Goal: Task Accomplishment & Management: Use online tool/utility

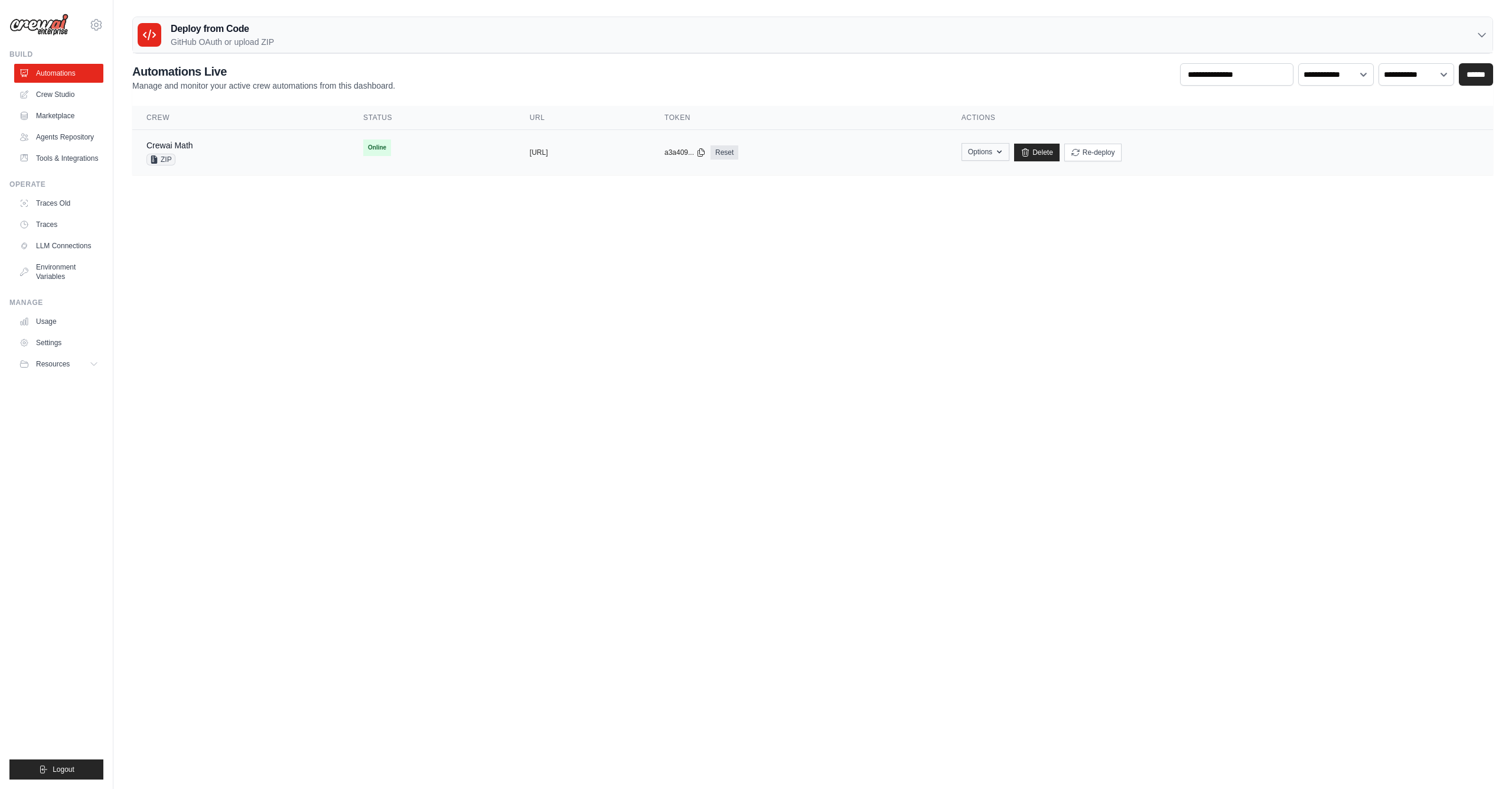
click at [1010, 157] on button "Options" at bounding box center [985, 152] width 48 height 18
click at [1010, 180] on form "Upload Zip & Deploy" at bounding box center [943, 179] width 132 height 21
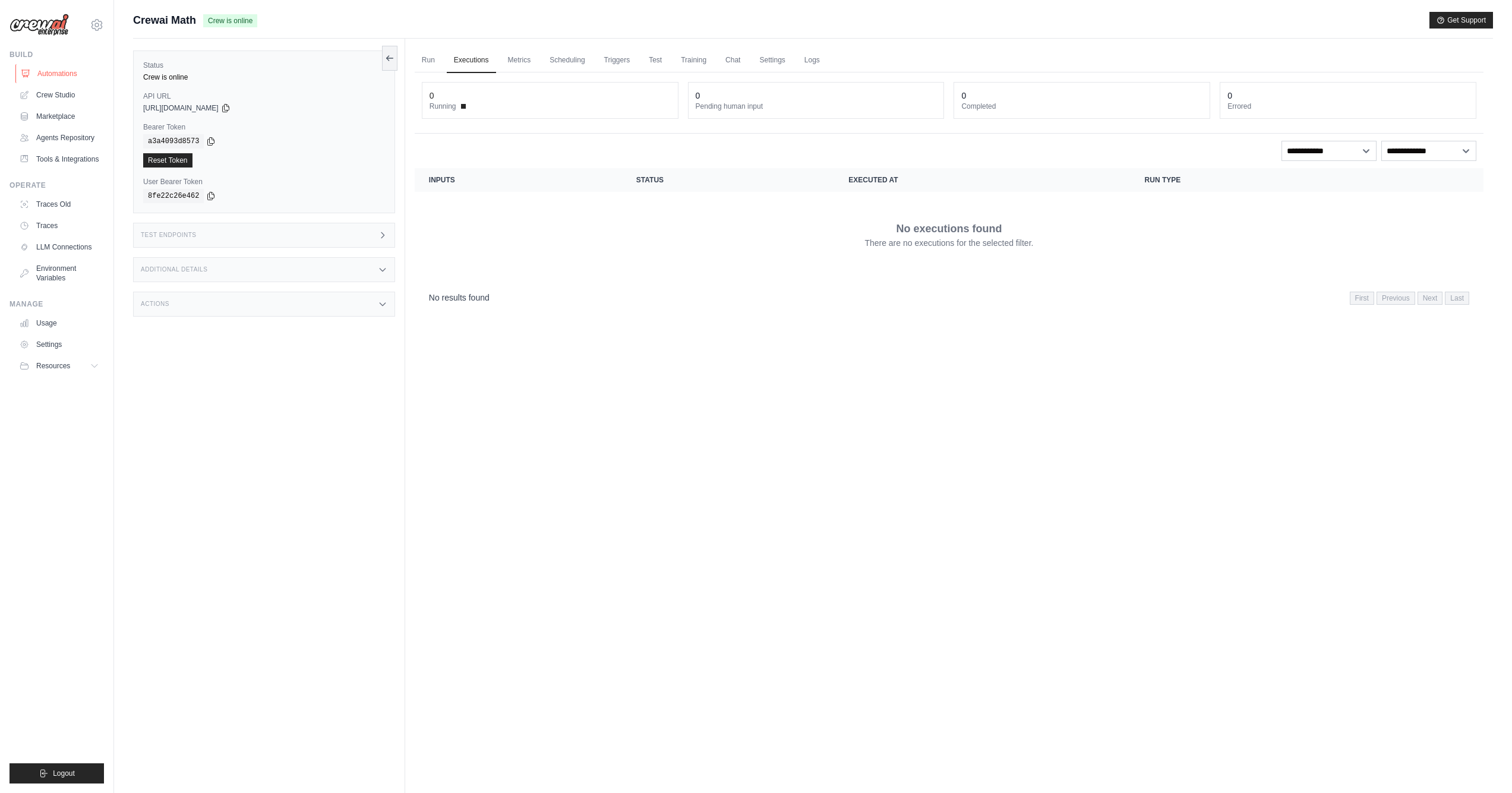
click at [79, 77] on link "Automations" at bounding box center [60, 73] width 90 height 19
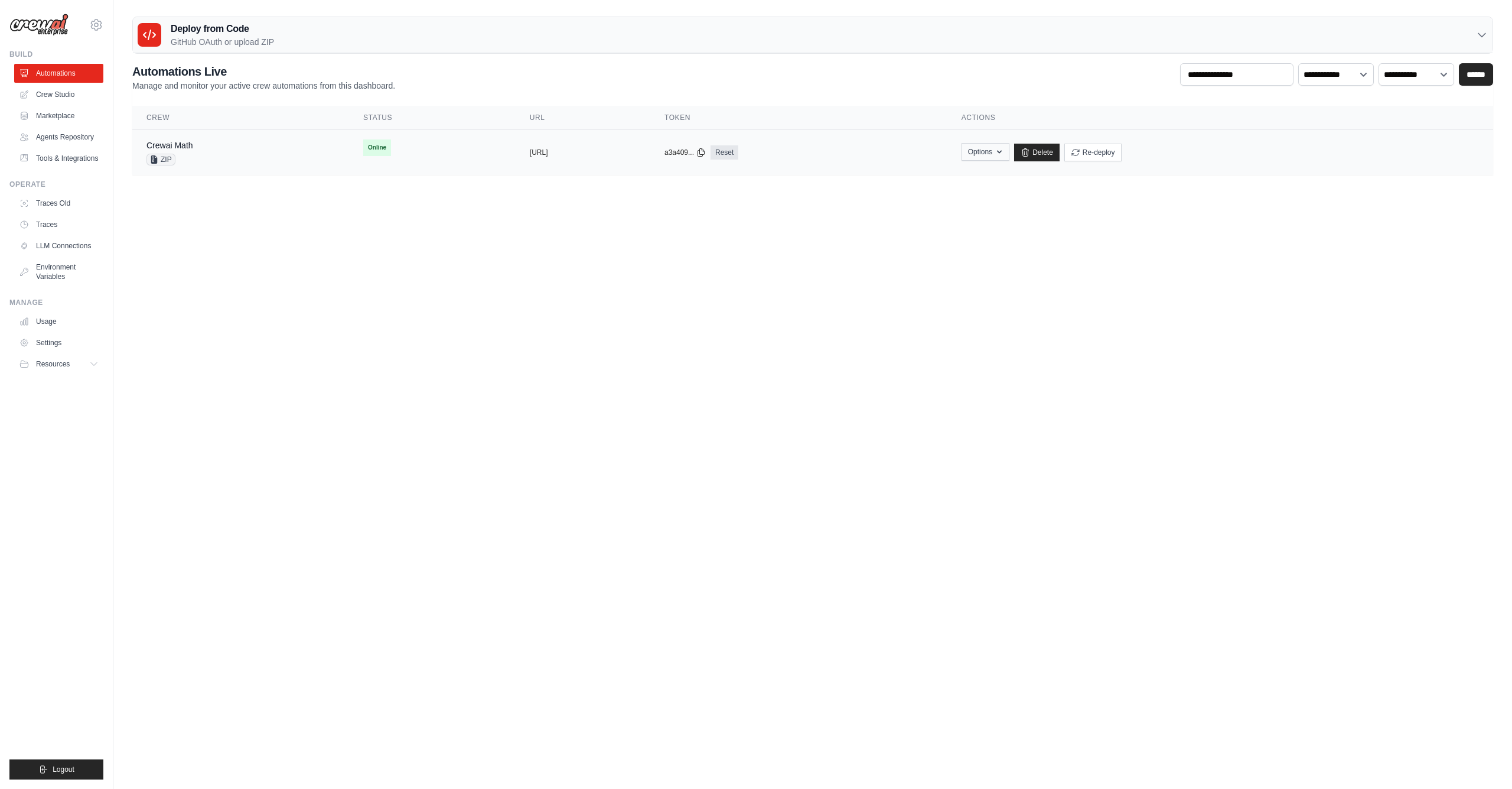
click at [1010, 152] on button "Options" at bounding box center [985, 152] width 48 height 18
click at [972, 179] on button "Upload Zip & Deploy" at bounding box center [924, 178] width 95 height 21
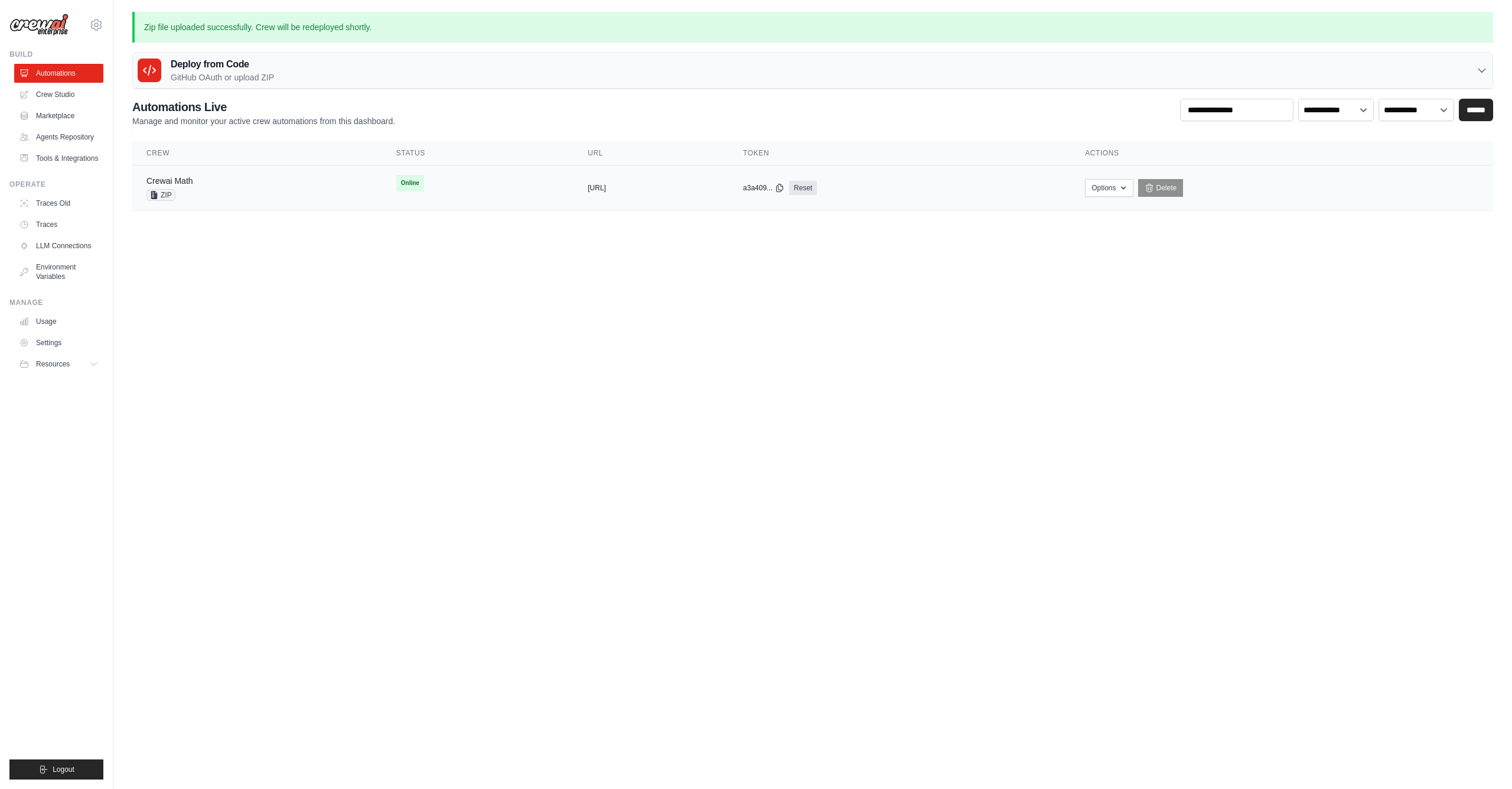
click at [190, 177] on link "Crewai Math" at bounding box center [170, 181] width 47 height 10
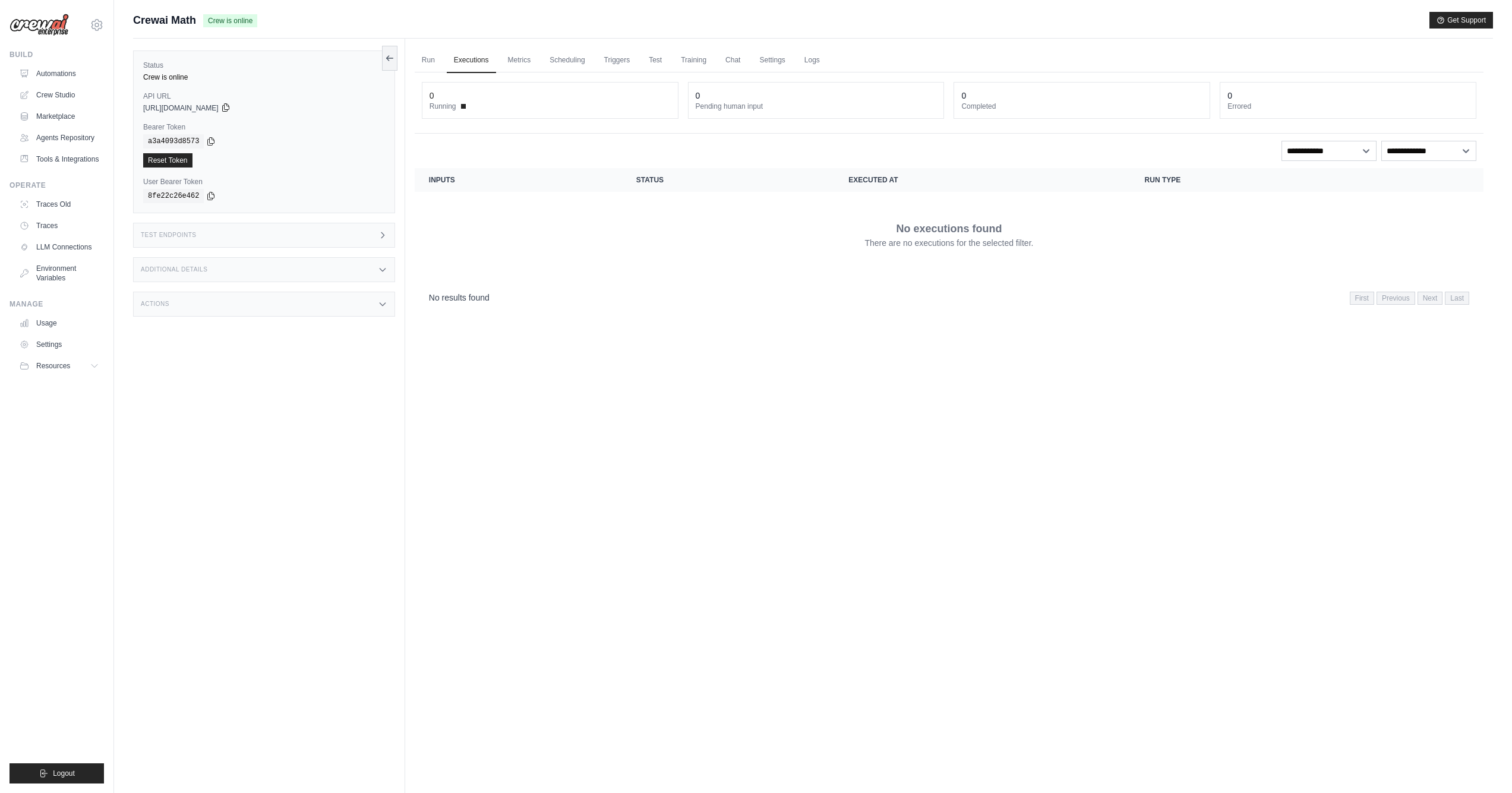
click at [229, 109] on icon at bounding box center [225, 108] width 6 height 8
click at [215, 142] on icon at bounding box center [211, 141] width 6 height 8
